Goal: Transaction & Acquisition: Purchase product/service

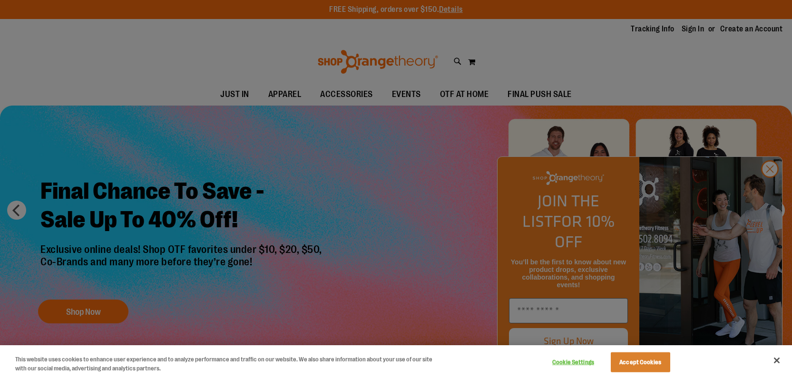
click at [775, 192] on div at bounding box center [396, 189] width 792 height 378
click at [332, 153] on div at bounding box center [396, 189] width 792 height 378
click at [767, 193] on div at bounding box center [396, 189] width 792 height 378
click at [643, 357] on button "Accept Cookies" at bounding box center [640, 363] width 59 height 20
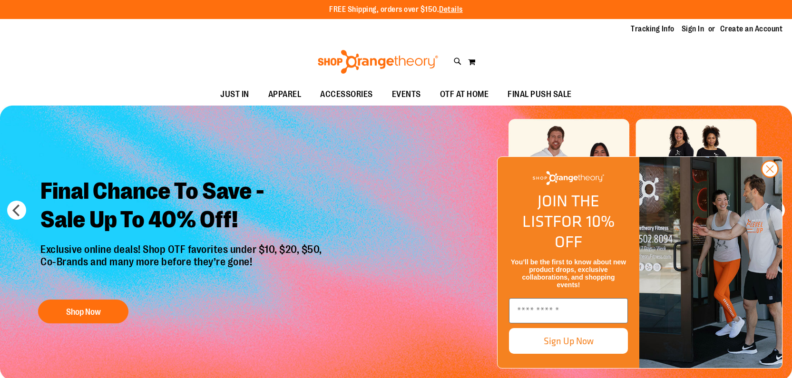
click at [394, 219] on img "Slide 1 of 6" at bounding box center [396, 243] width 792 height 275
